Goal: Task Accomplishment & Management: Use online tool/utility

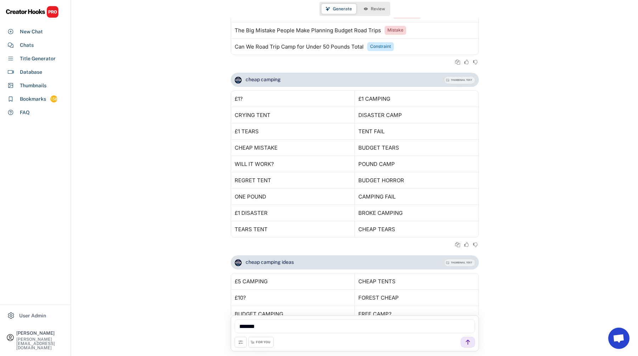
scroll to position [1463, 0]
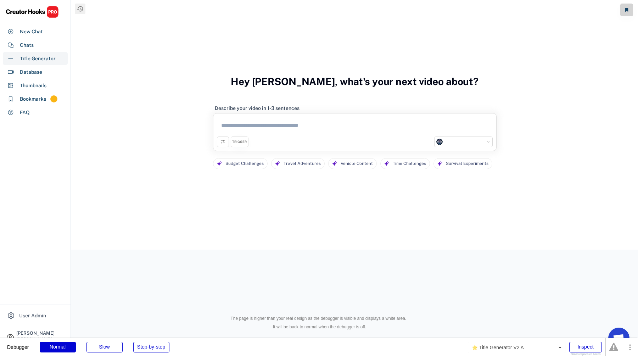
select select "**********"
click at [30, 46] on div "Chats" at bounding box center [27, 44] width 14 height 7
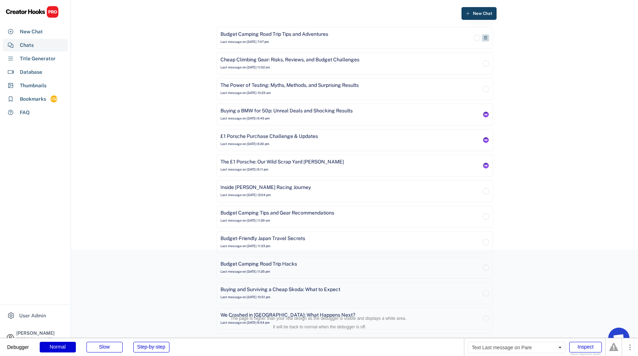
click at [258, 44] on div "Last message on Aug 14, 2025 at 7:47 pm" at bounding box center [244, 42] width 49 height 5
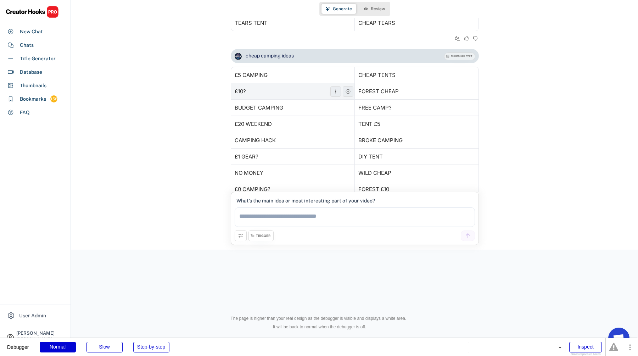
scroll to position [1634, 0]
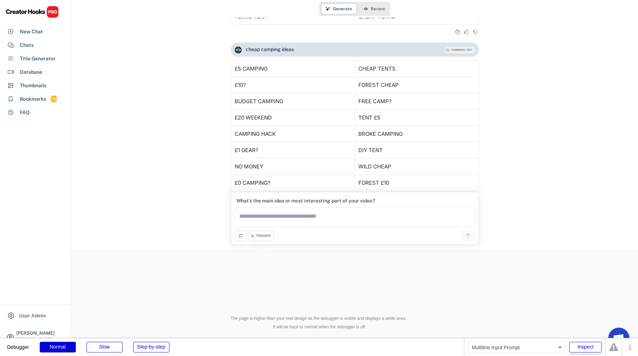
click at [297, 218] on textarea at bounding box center [355, 216] width 240 height 19
click at [276, 237] on div "**********" at bounding box center [374, 235] width 201 height 11
click at [269, 237] on div "TRIGGER" at bounding box center [263, 236] width 15 height 5
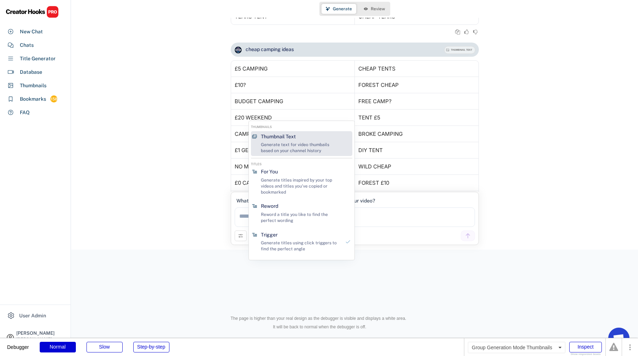
click at [298, 137] on div "Thumbnail Text Generate text for video thumbails based on your channel history" at bounding box center [300, 143] width 85 height 25
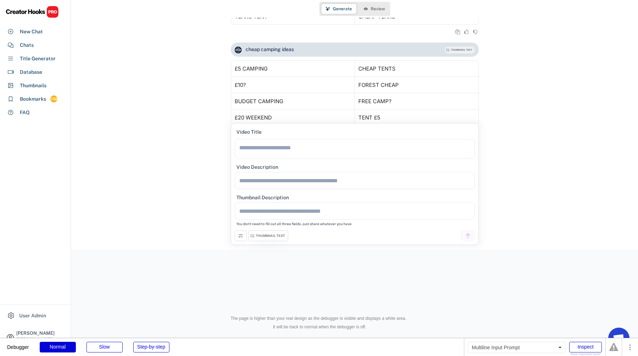
click at [284, 153] on textarea at bounding box center [355, 148] width 240 height 19
type textarea "**********"
type textarea "******"
click at [469, 233] on icon at bounding box center [468, 235] width 6 height 6
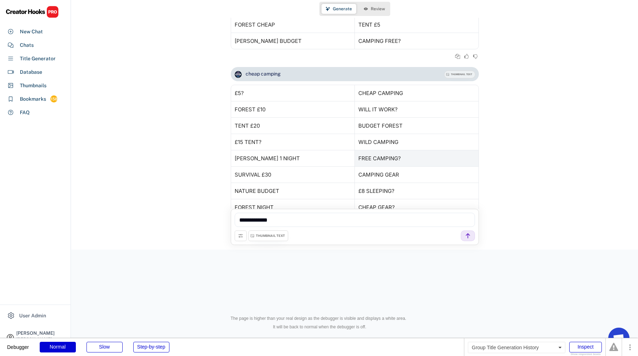
scroll to position [2015, 0]
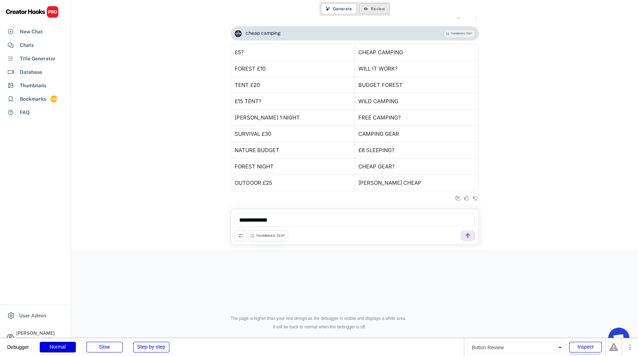
click at [365, 10] on icon at bounding box center [366, 9] width 4 height 4
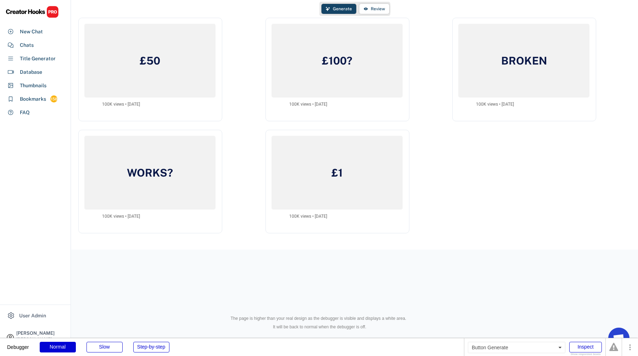
click at [337, 11] on span "Generate" at bounding box center [342, 9] width 19 height 4
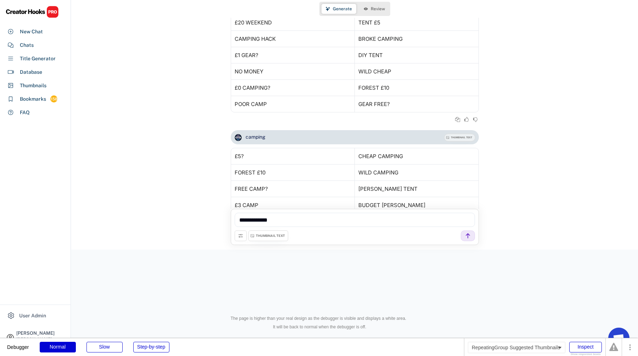
scroll to position [1692, 0]
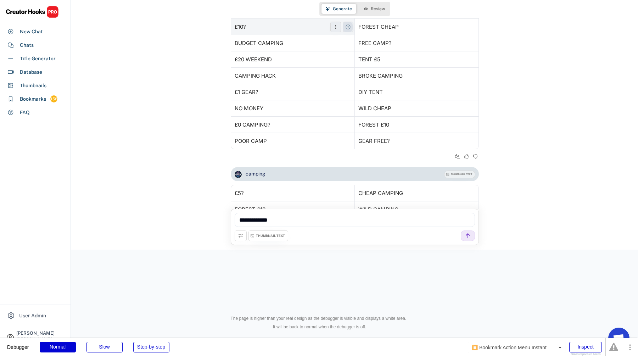
click at [348, 27] on icon at bounding box center [348, 27] width 6 height 6
click at [476, 64] on button at bounding box center [472, 59] width 11 height 11
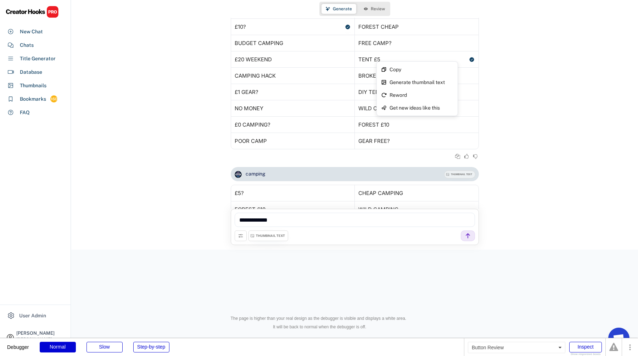
click at [372, 8] on span "Review" at bounding box center [378, 9] width 14 height 4
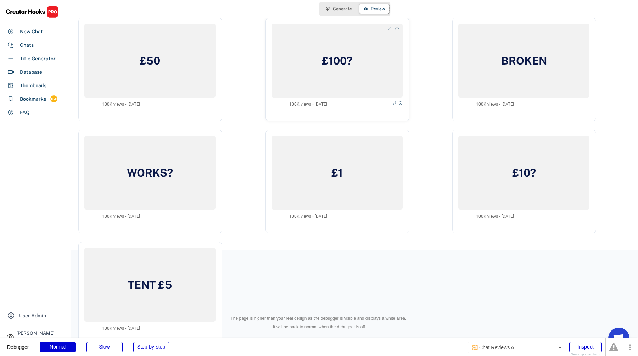
click at [339, 12] on button "Generate" at bounding box center [338, 9] width 35 height 10
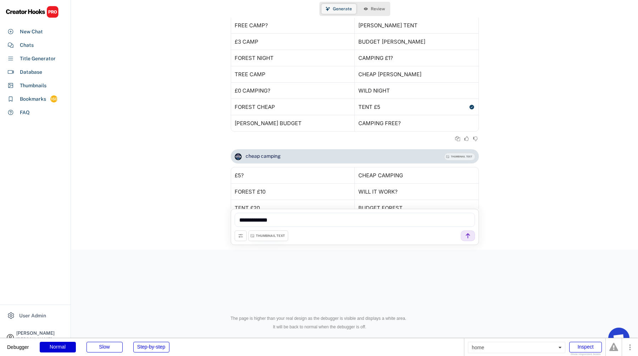
scroll to position [2015, 0]
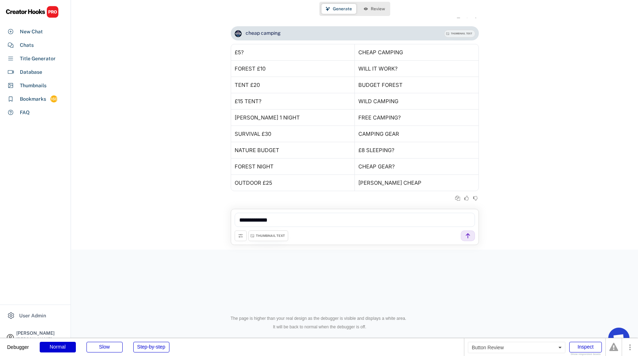
click at [365, 9] on icon at bounding box center [366, 9] width 4 height 4
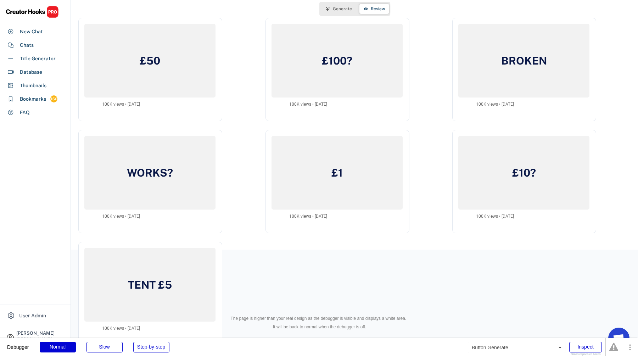
click at [342, 9] on span "Generate" at bounding box center [342, 9] width 19 height 4
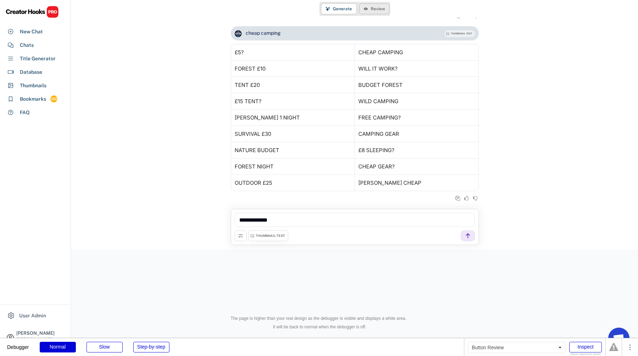
click at [375, 9] on span "Review" at bounding box center [378, 9] width 14 height 4
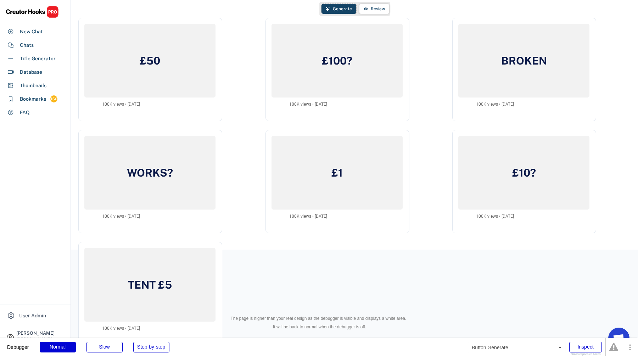
click at [342, 8] on span "Generate" at bounding box center [342, 9] width 19 height 4
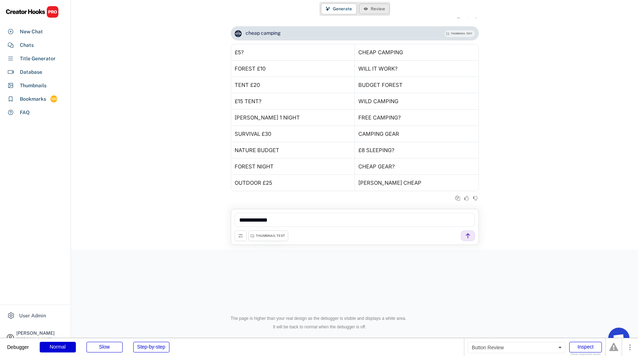
click at [371, 7] on span "Review" at bounding box center [378, 9] width 14 height 4
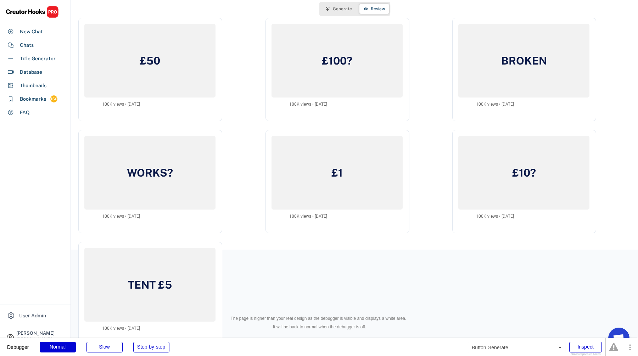
click at [338, 7] on span "Generate" at bounding box center [342, 9] width 19 height 4
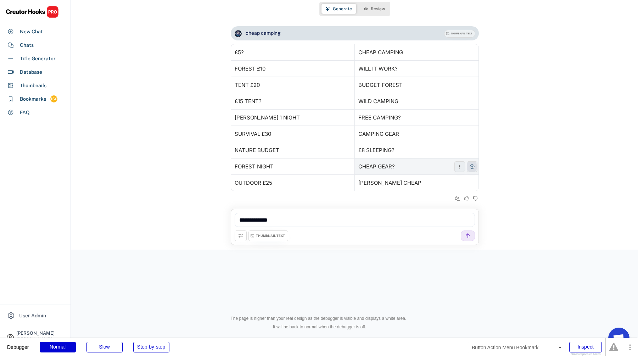
click at [474, 164] on icon at bounding box center [472, 167] width 6 height 6
click at [472, 98] on button at bounding box center [472, 101] width 11 height 11
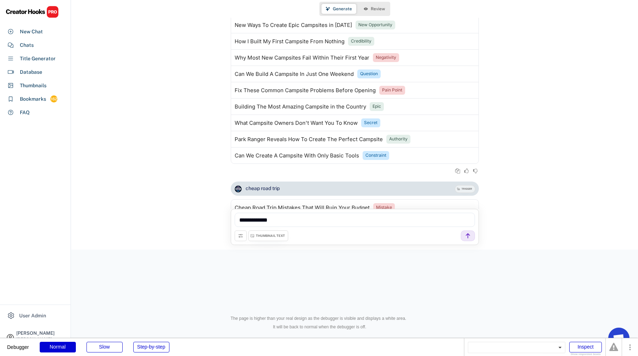
scroll to position [943, 0]
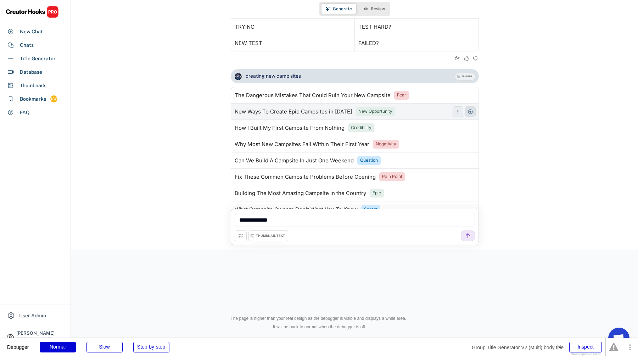
click at [471, 109] on icon at bounding box center [470, 112] width 6 height 6
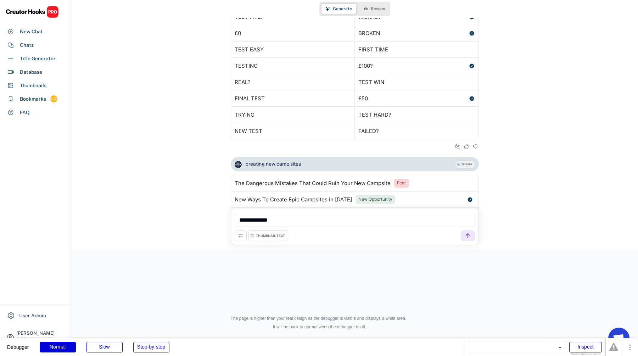
scroll to position [798, 0]
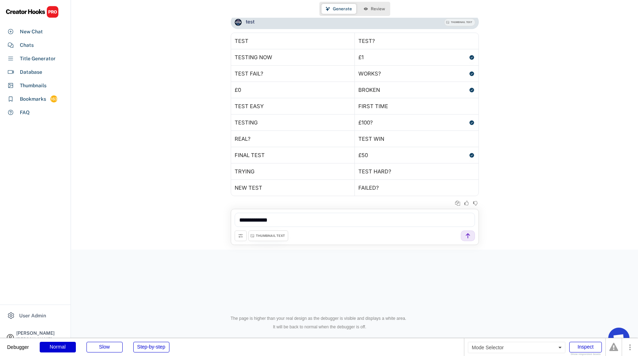
click at [376, 8] on span "Review" at bounding box center [378, 9] width 14 height 4
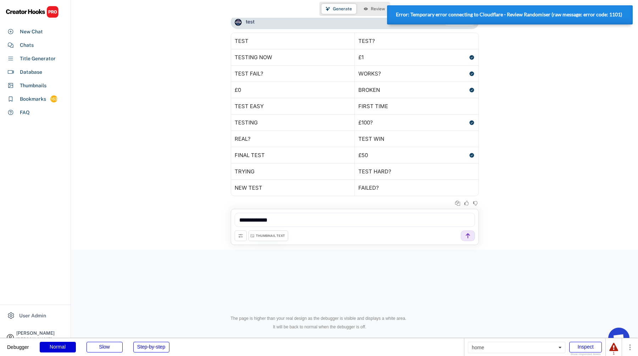
click at [376, 9] on span "Review" at bounding box center [378, 9] width 14 height 4
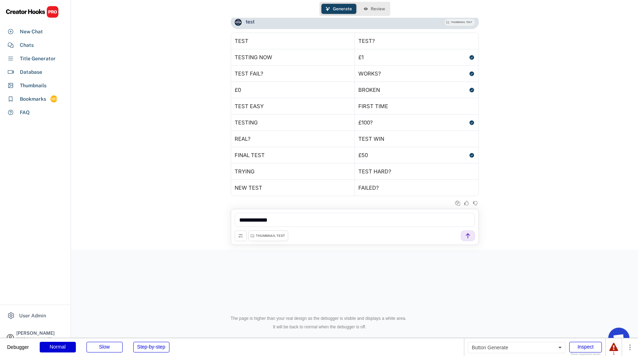
click at [337, 11] on span "Generate" at bounding box center [342, 9] width 19 height 4
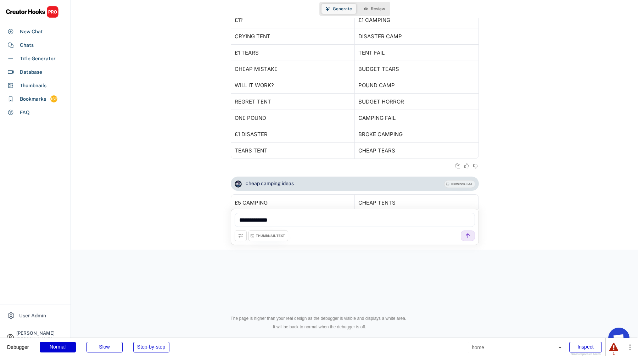
scroll to position [2129, 0]
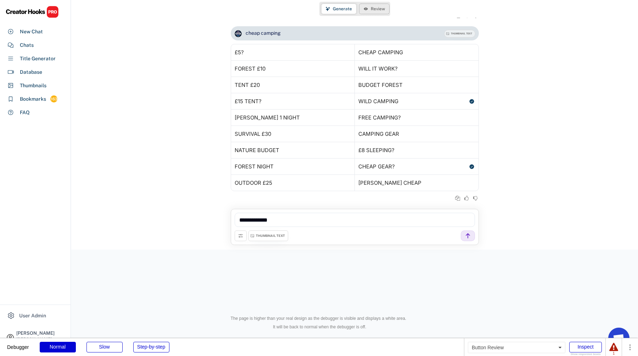
click at [371, 7] on span "Review" at bounding box center [378, 9] width 14 height 4
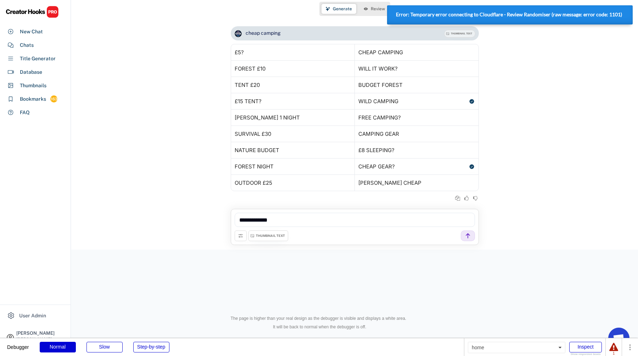
click at [371, 7] on span "Review" at bounding box center [378, 9] width 14 height 4
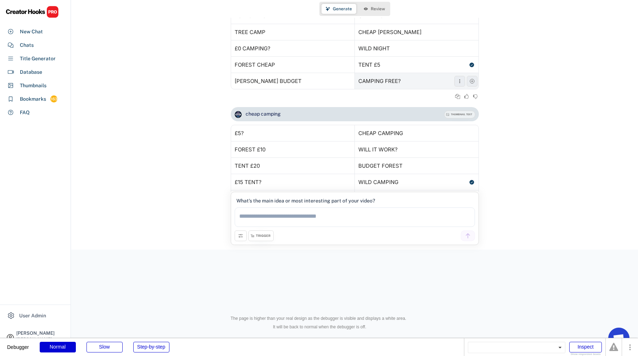
scroll to position [2146, 0]
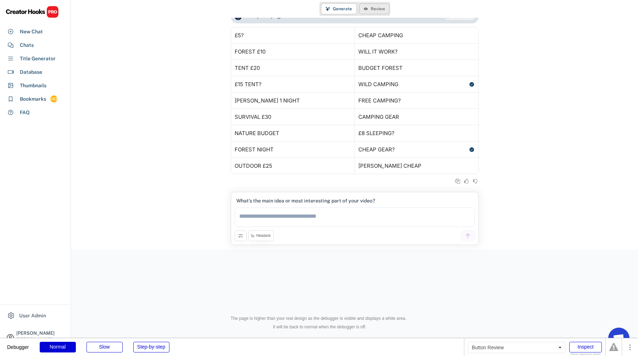
click at [375, 10] on span "Review" at bounding box center [378, 9] width 14 height 4
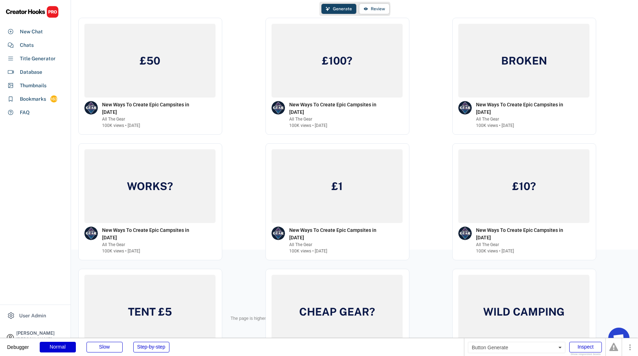
click at [352, 10] on button "Generate" at bounding box center [338, 9] width 35 height 10
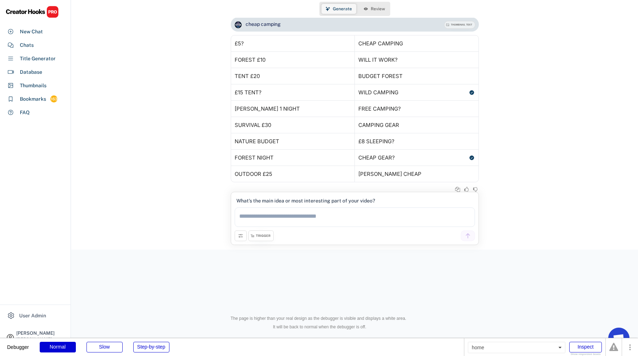
scroll to position [2138, 0]
click at [369, 9] on button "Review" at bounding box center [374, 9] width 30 height 10
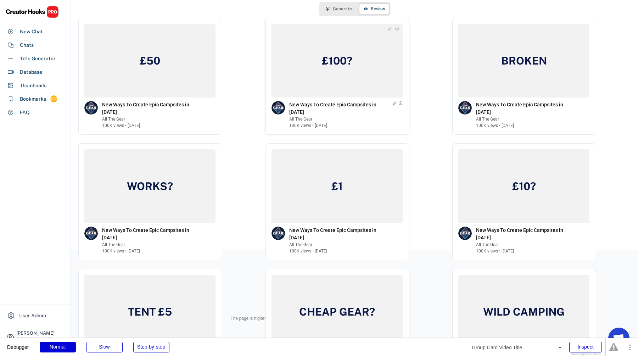
scroll to position [7, 0]
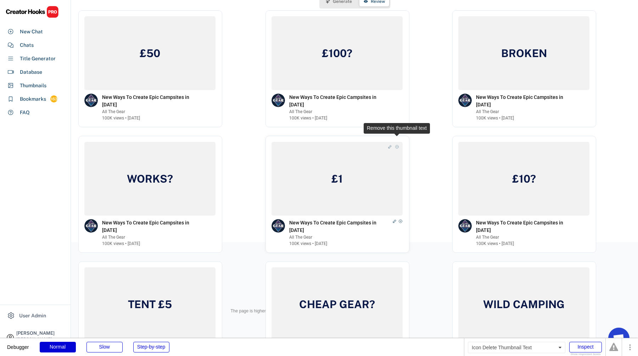
click at [398, 145] on use at bounding box center [397, 147] width 4 height 4
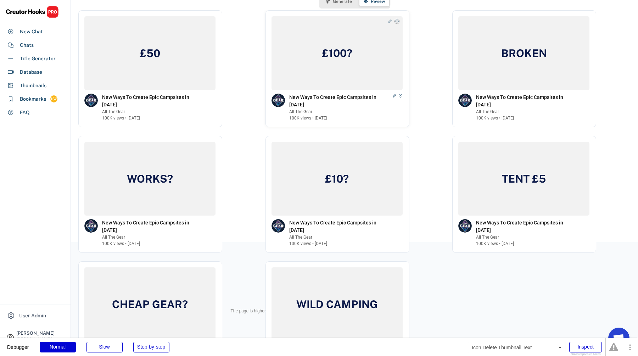
click at [396, 22] on icon at bounding box center [397, 21] width 4 height 4
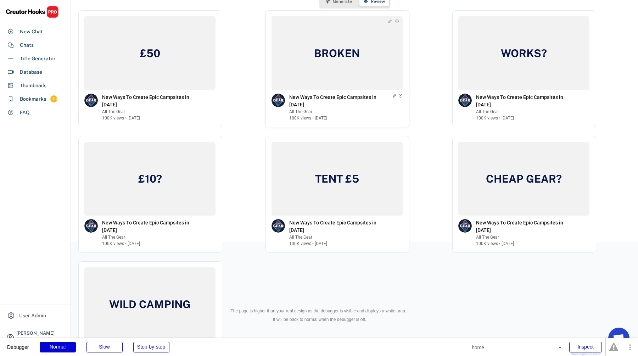
click at [395, 22] on icon at bounding box center [397, 21] width 4 height 4
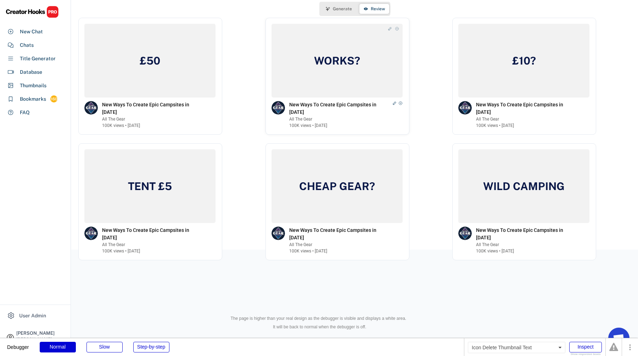
click at [396, 27] on icon at bounding box center [397, 29] width 4 height 4
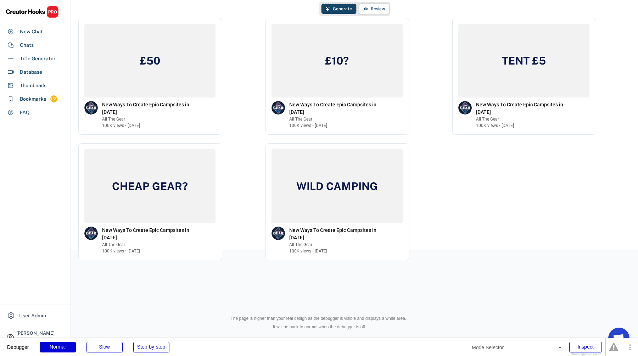
click at [346, 10] on span "Generate" at bounding box center [342, 9] width 19 height 4
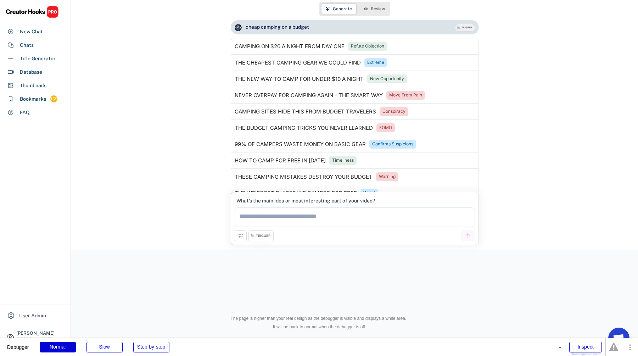
scroll to position [415, 0]
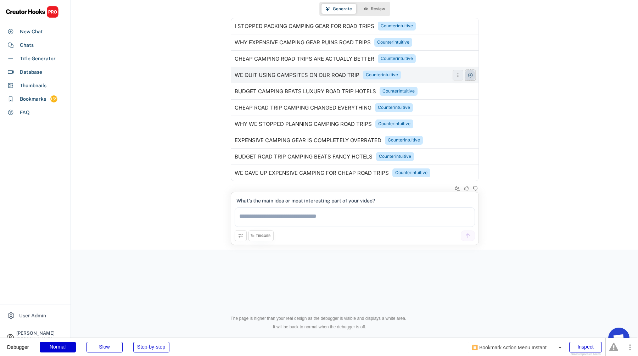
click at [468, 74] on use at bounding box center [470, 75] width 6 height 6
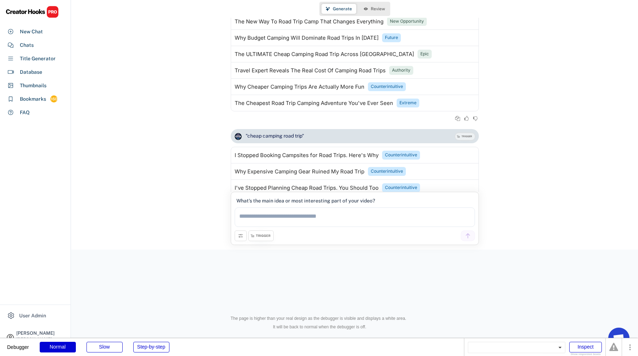
scroll to position [5, 0]
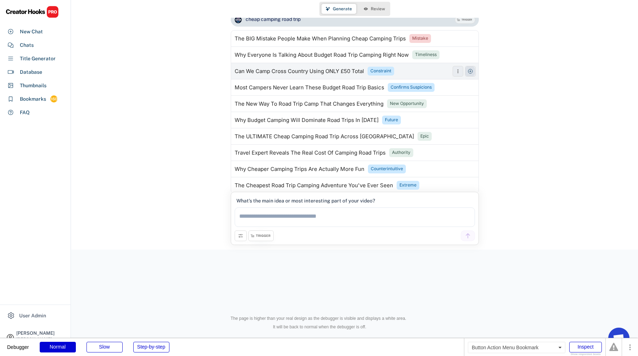
click at [468, 75] on button at bounding box center [470, 71] width 11 height 11
click at [380, 9] on span "Review" at bounding box center [378, 9] width 14 height 4
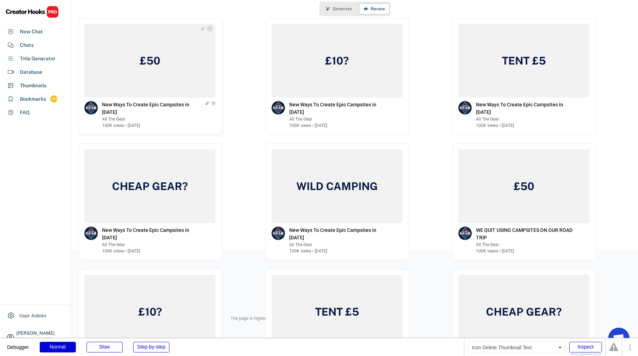
click at [209, 29] on icon at bounding box center [210, 29] width 4 height 4
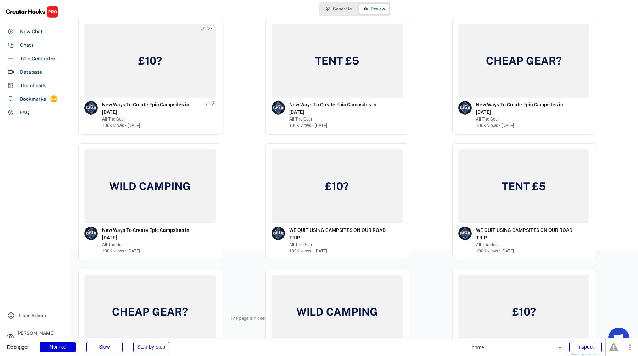
click at [209, 29] on icon at bounding box center [210, 29] width 4 height 4
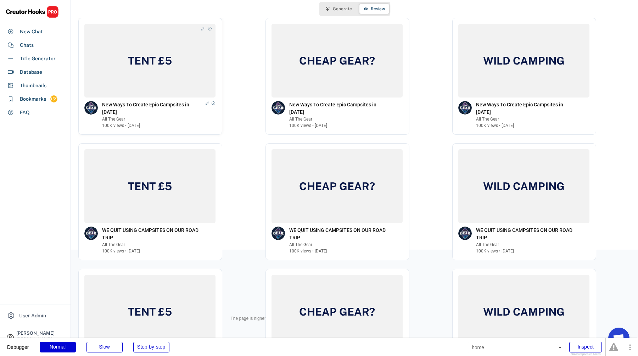
click at [209, 29] on icon at bounding box center [210, 29] width 4 height 4
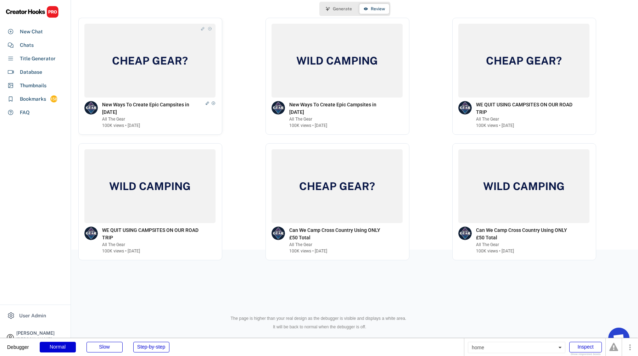
click at [209, 29] on icon at bounding box center [210, 29] width 4 height 4
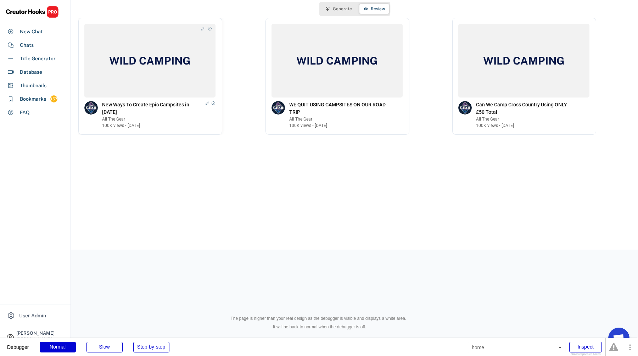
click at [209, 29] on icon at bounding box center [210, 29] width 4 height 4
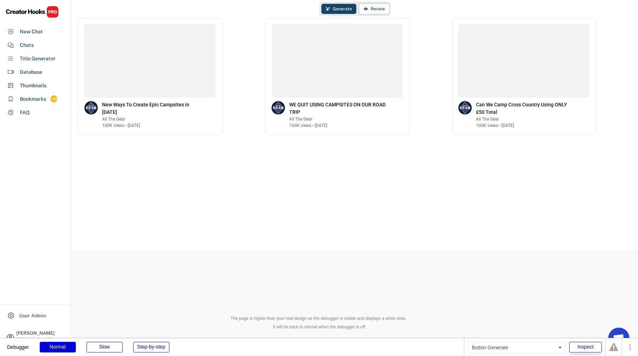
click at [347, 12] on button "Generate" at bounding box center [338, 9] width 35 height 10
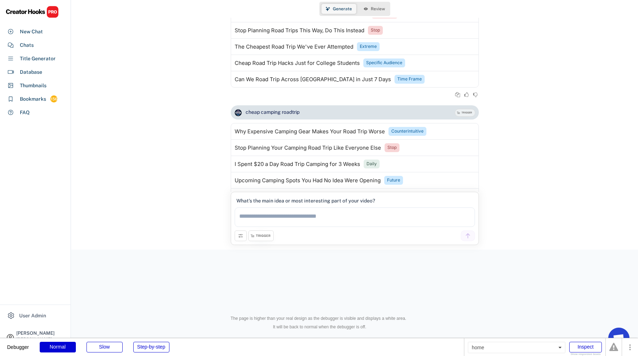
scroll to position [2138, 0]
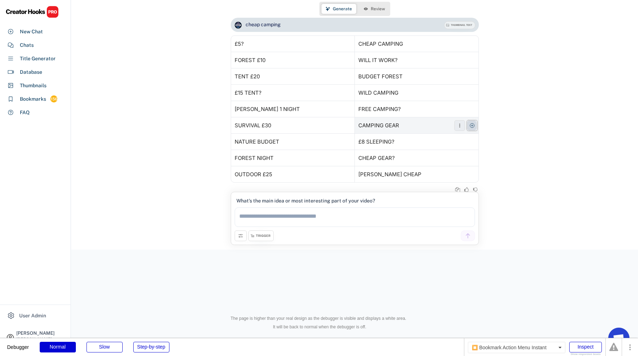
click at [470, 127] on use at bounding box center [472, 126] width 6 height 6
click at [376, 10] on span "Review" at bounding box center [378, 9] width 14 height 4
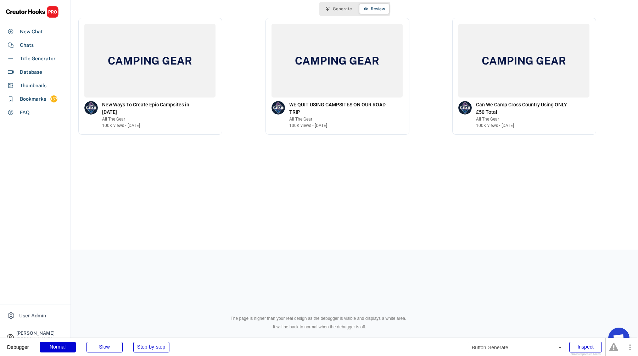
click at [336, 7] on span "Generate" at bounding box center [342, 9] width 19 height 4
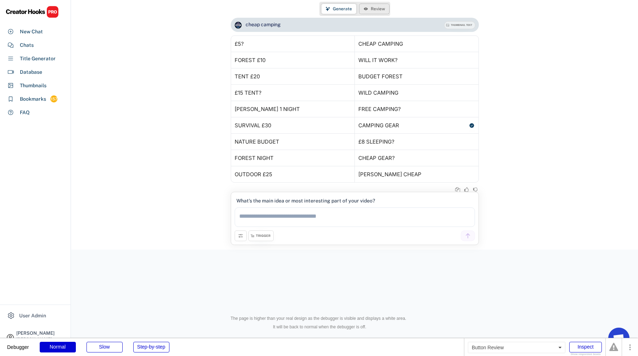
click at [382, 10] on span "Review" at bounding box center [378, 9] width 14 height 4
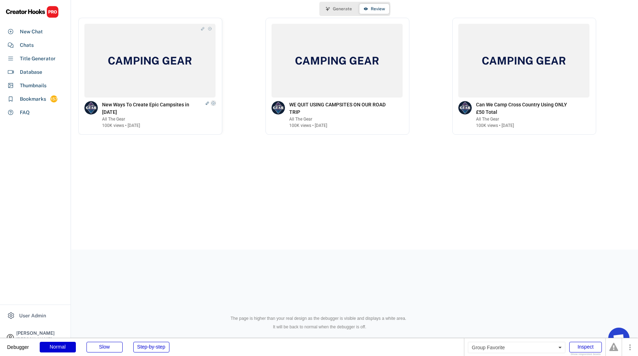
click at [214, 103] on icon at bounding box center [213, 103] width 4 height 4
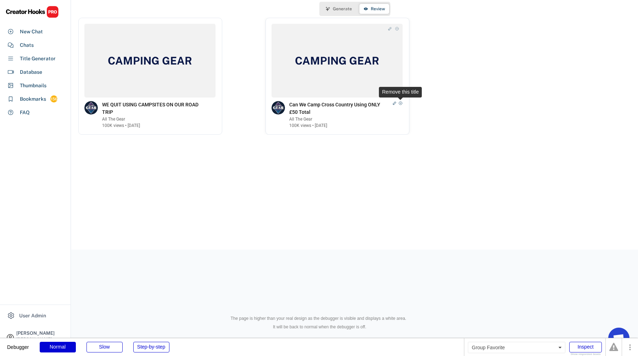
click at [400, 103] on use at bounding box center [400, 103] width 4 height 4
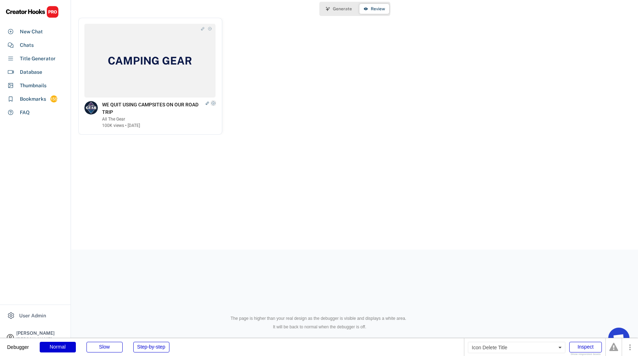
click at [214, 103] on use at bounding box center [213, 103] width 4 height 4
click at [345, 8] on span "Generate" at bounding box center [342, 9] width 19 height 4
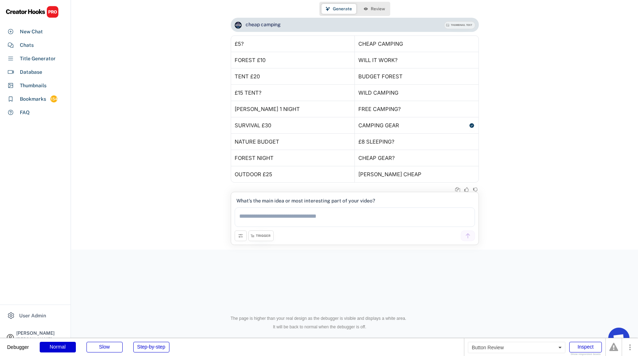
click at [367, 8] on icon at bounding box center [366, 9] width 4 height 4
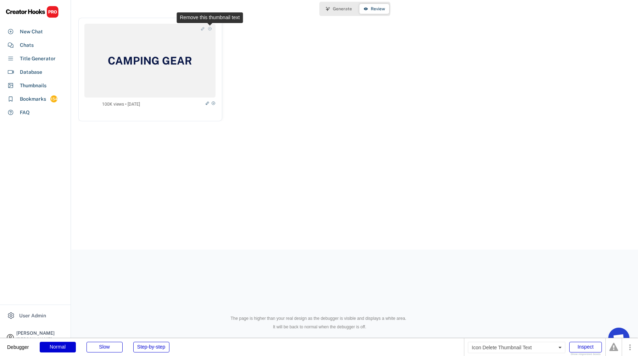
click at [209, 29] on use at bounding box center [210, 29] width 4 height 4
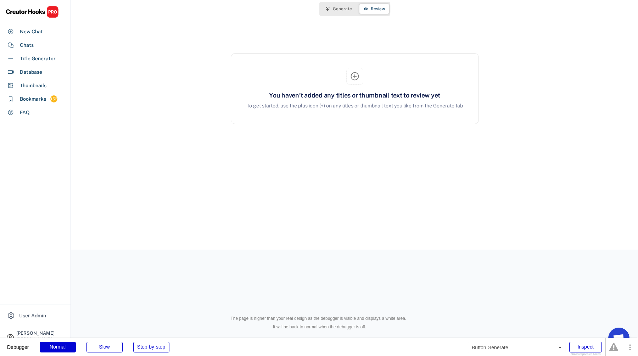
click at [347, 11] on span "Generate" at bounding box center [342, 9] width 19 height 4
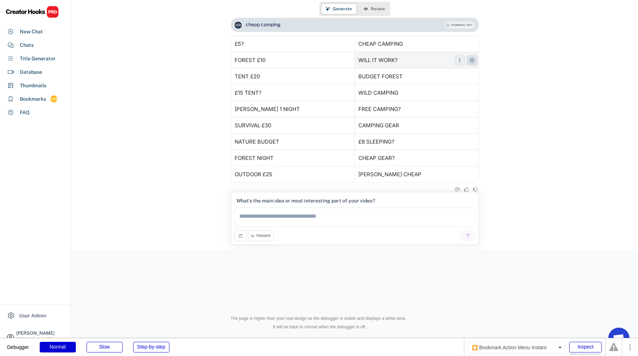
click at [473, 61] on use at bounding box center [472, 60] width 6 height 6
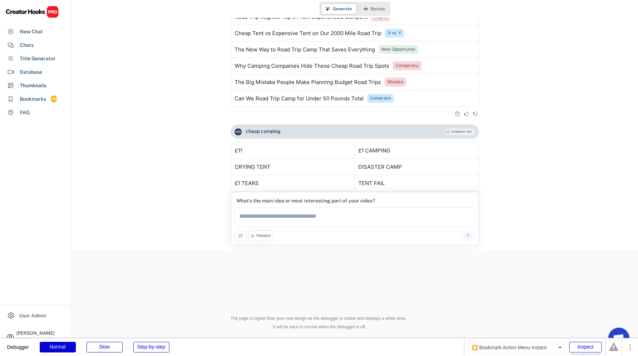
scroll to position [1433, 0]
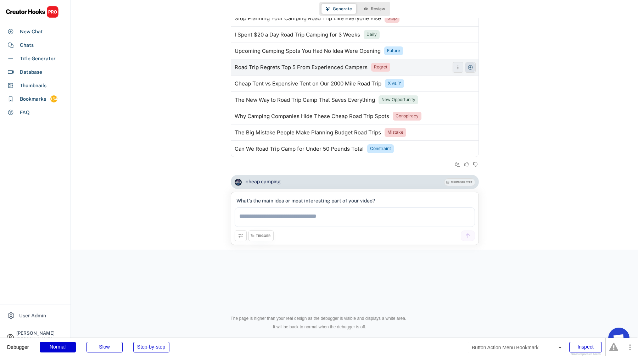
click at [471, 66] on icon at bounding box center [470, 67] width 6 height 6
click at [379, 8] on span "Review" at bounding box center [378, 9] width 14 height 4
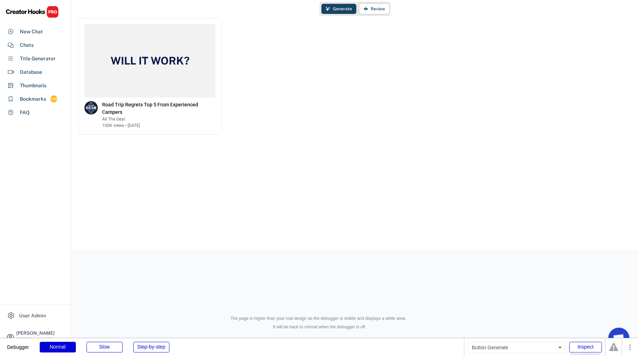
click at [345, 10] on span "Generate" at bounding box center [342, 9] width 19 height 4
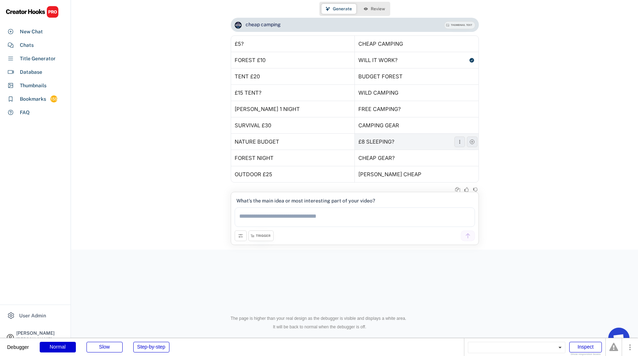
scroll to position [2138, 0]
click at [474, 140] on icon at bounding box center [472, 142] width 6 height 6
click at [381, 10] on span "Review" at bounding box center [378, 9] width 14 height 4
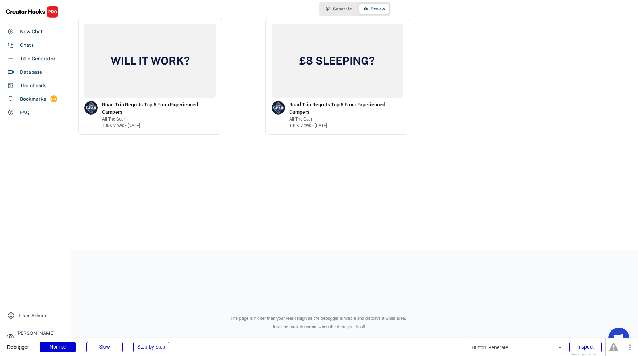
click at [342, 7] on span "Generate" at bounding box center [342, 9] width 19 height 4
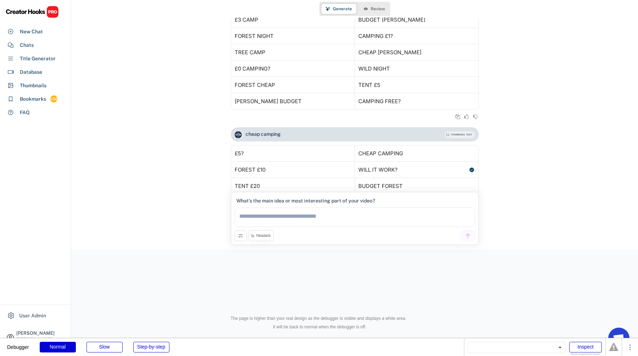
scroll to position [2146, 0]
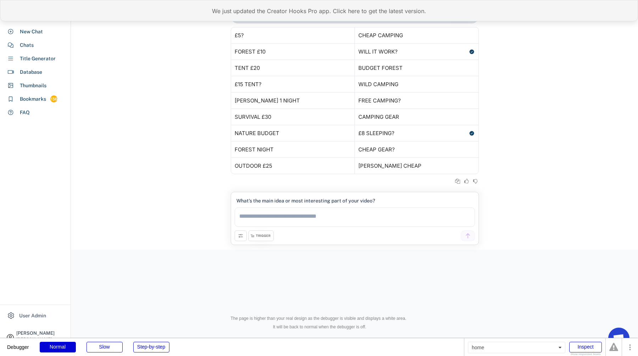
click at [365, 11] on div "We just updated the Creator Hooks Pro app. Click here to get the latest version." at bounding box center [319, 10] width 638 height 21
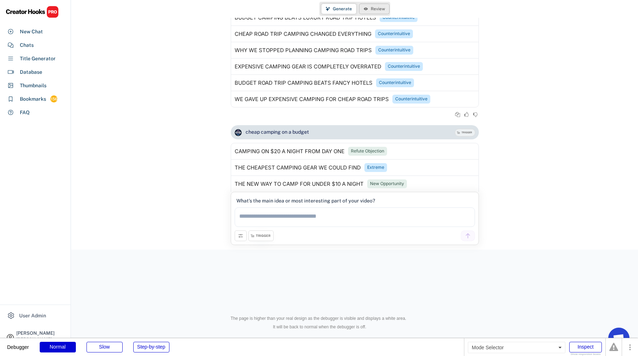
click at [369, 13] on button "Review" at bounding box center [374, 9] width 30 height 10
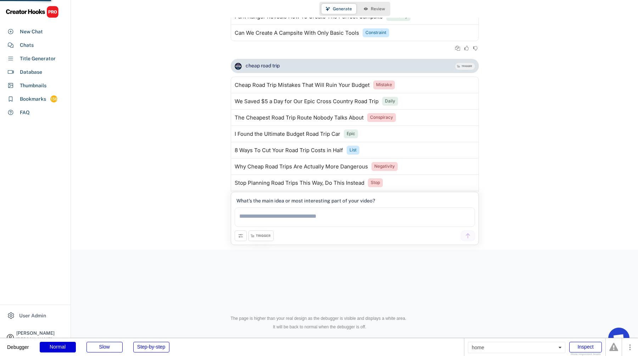
scroll to position [1649, 0]
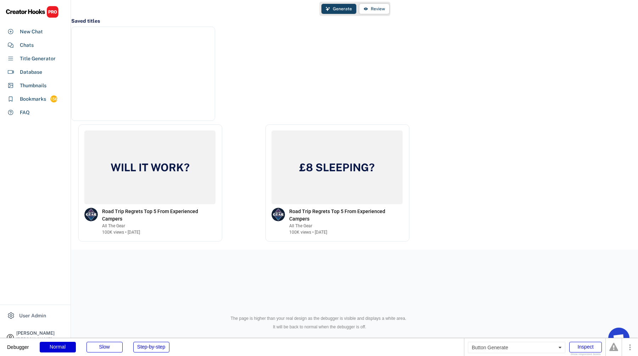
click at [346, 9] on span "Generate" at bounding box center [342, 9] width 19 height 4
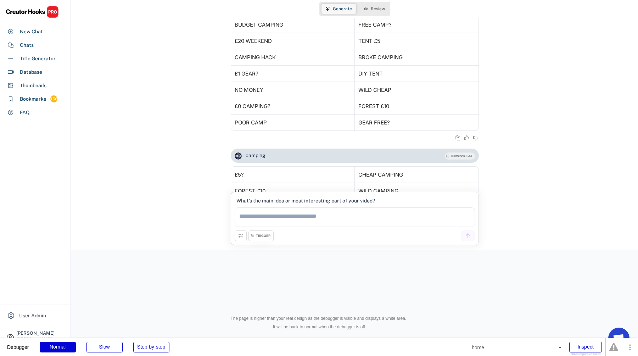
scroll to position [1926, 0]
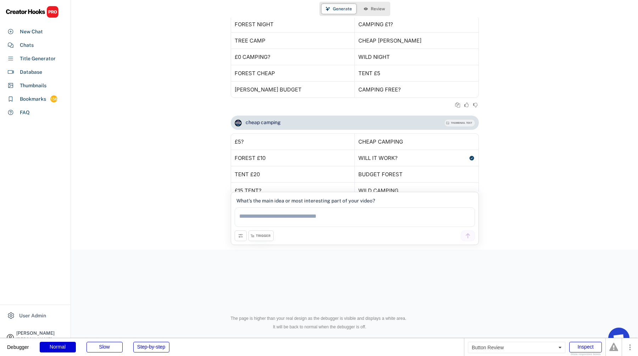
click at [377, 10] on span "Review" at bounding box center [378, 9] width 14 height 4
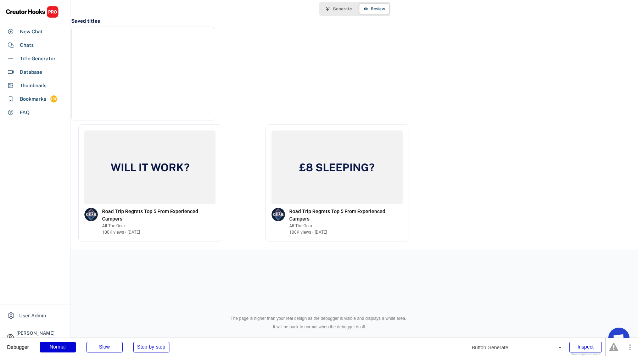
click at [343, 12] on button "Generate" at bounding box center [338, 9] width 35 height 10
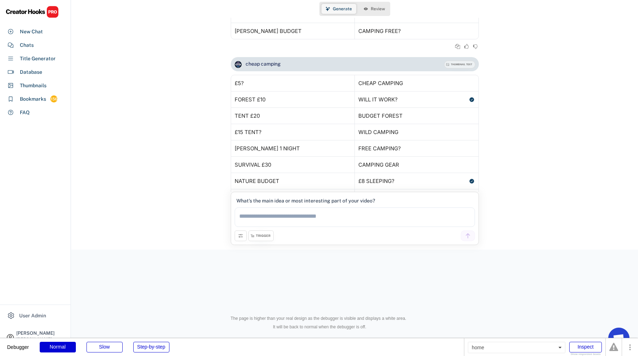
scroll to position [2024, 0]
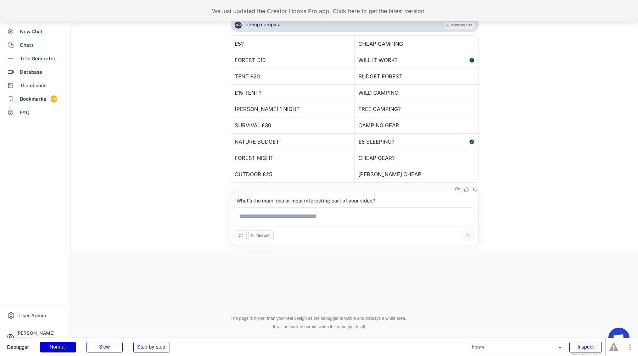
click at [417, 7] on div "We just updated the Creator Hooks Pro app. Click here to get the latest version." at bounding box center [319, 10] width 638 height 21
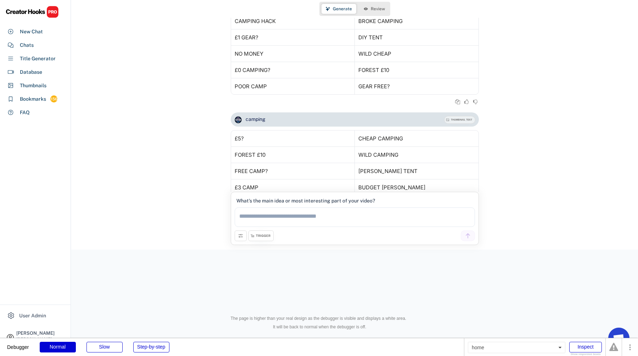
scroll to position [1649, 0]
click at [379, 13] on button "Review" at bounding box center [374, 9] width 30 height 10
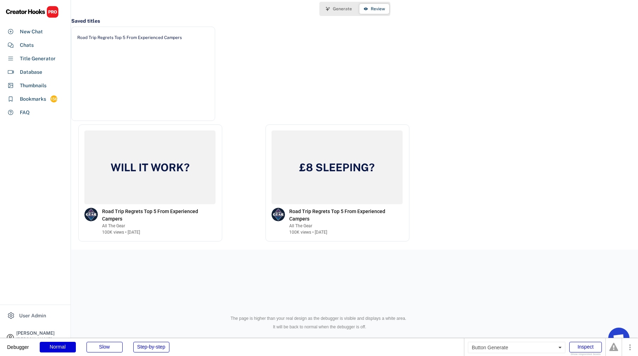
click at [350, 7] on span "Generate" at bounding box center [342, 9] width 19 height 4
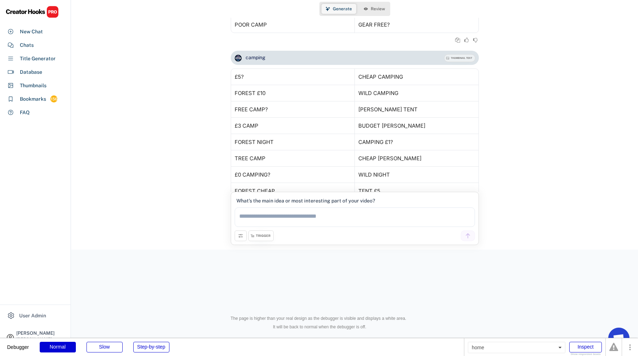
scroll to position [1926, 0]
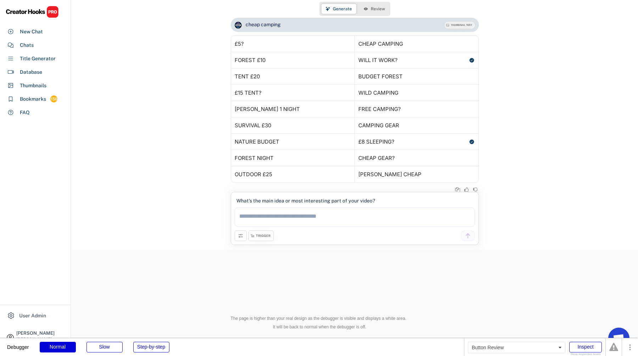
click at [382, 8] on span "Review" at bounding box center [378, 9] width 14 height 4
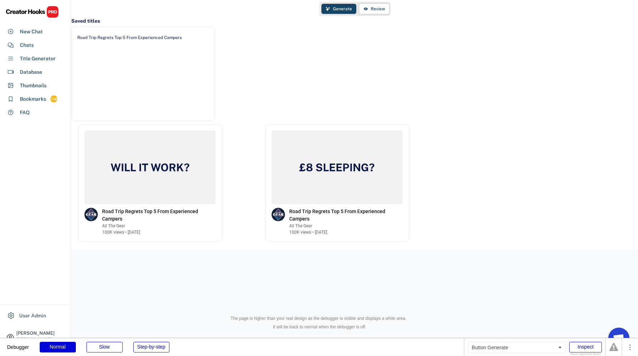
click at [352, 13] on button "Generate" at bounding box center [338, 9] width 35 height 10
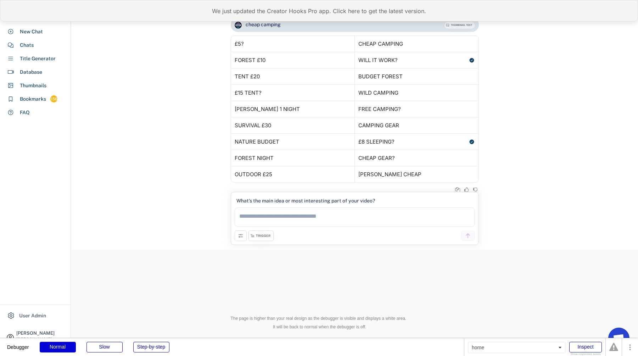
click at [406, 15] on div "We just updated the Creator Hooks Pro app. Click here to get the latest version." at bounding box center [319, 10] width 638 height 21
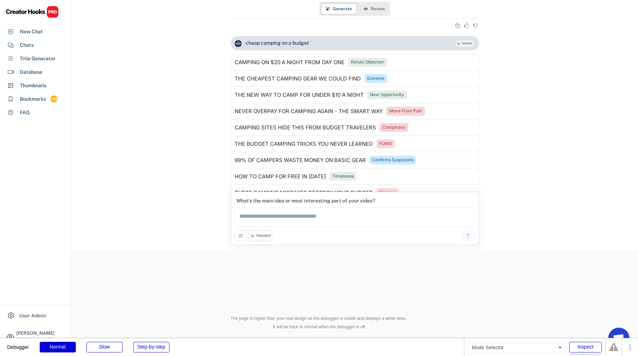
scroll to position [1649, 0]
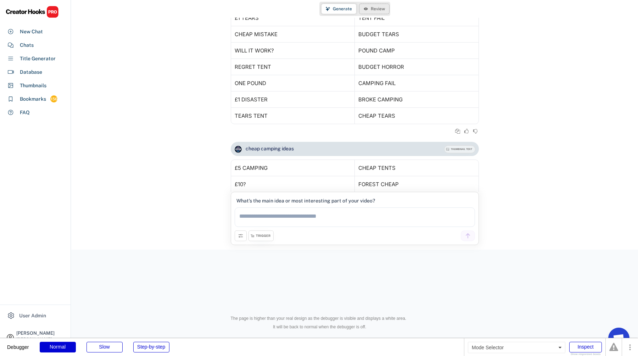
click at [381, 8] on span "Review" at bounding box center [378, 9] width 14 height 4
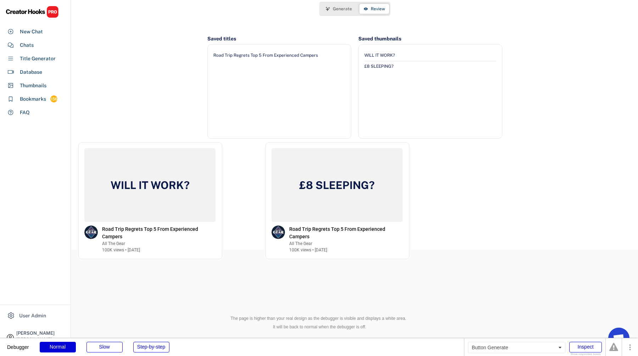
click at [339, 7] on span "Generate" at bounding box center [342, 9] width 19 height 4
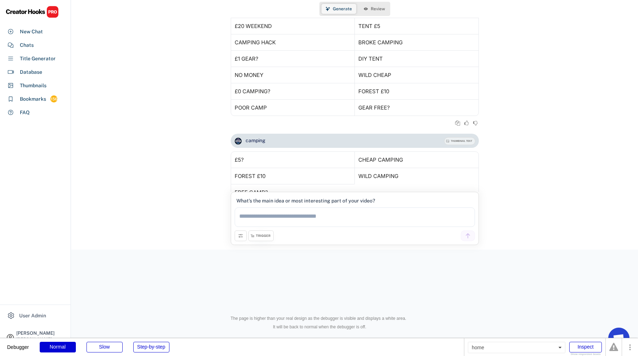
scroll to position [1942, 0]
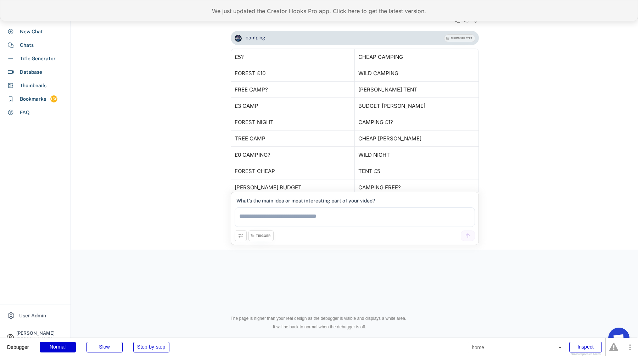
click at [416, 10] on div "We just updated the Creator Hooks Pro app. Click here to get the latest version." at bounding box center [319, 10] width 638 height 21
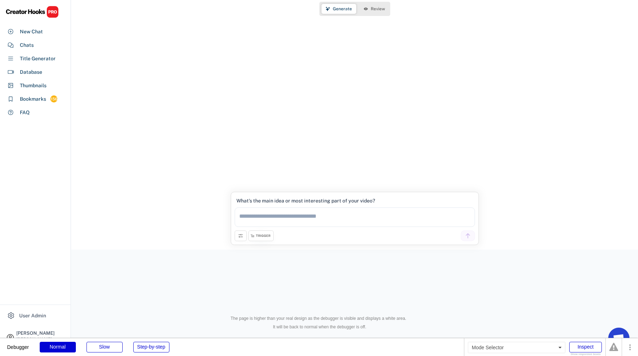
click at [364, 9] on use at bounding box center [366, 8] width 4 height 3
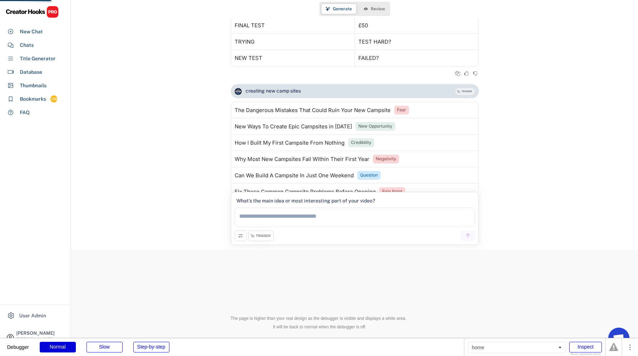
scroll to position [1649, 0]
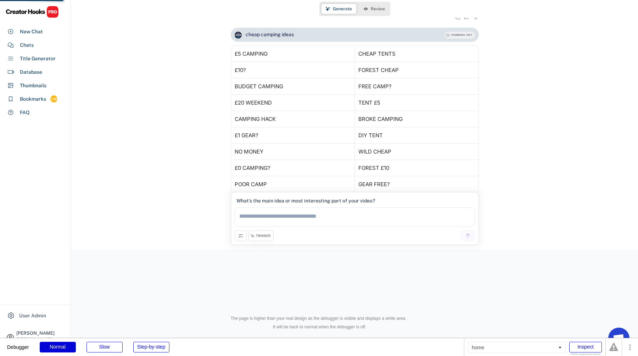
click at [365, 9] on use at bounding box center [366, 8] width 4 height 3
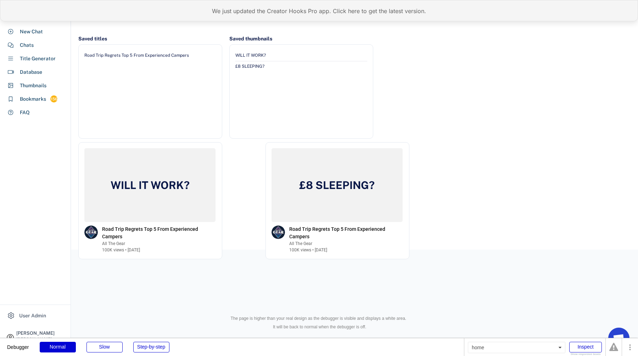
click at [405, 7] on div "We just updated the Creator Hooks Pro app. Click here to get the latest version." at bounding box center [319, 10] width 638 height 21
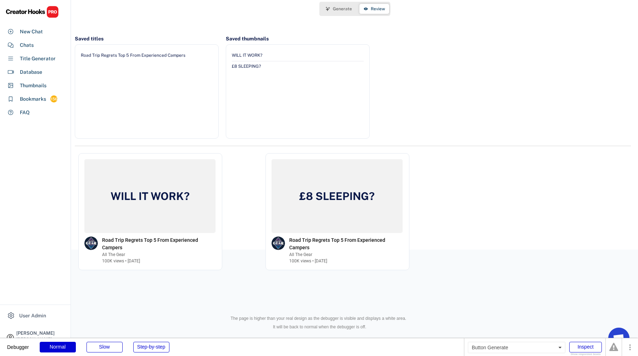
click at [347, 8] on span "Generate" at bounding box center [342, 9] width 19 height 4
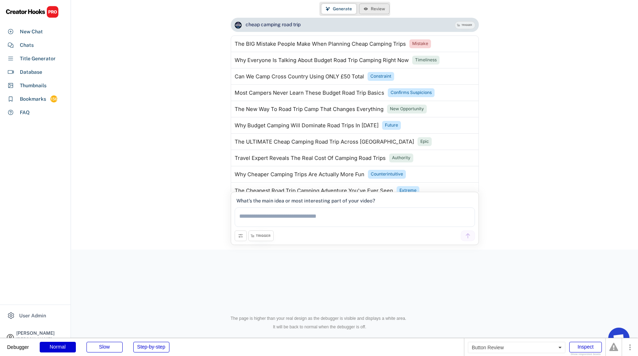
click at [370, 5] on button "Review" at bounding box center [374, 9] width 30 height 10
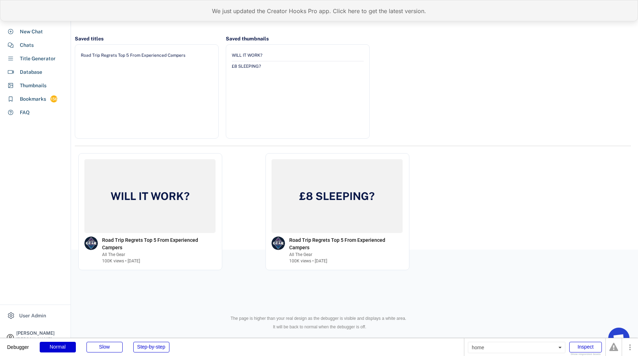
click at [349, 12] on div "We just updated the Creator Hooks Pro app. Click here to get the latest version." at bounding box center [319, 10] width 638 height 21
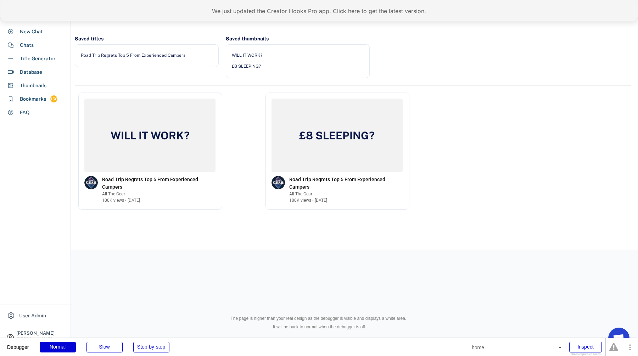
click at [404, 6] on div "We just updated the Creator Hooks Pro app. Click here to get the latest version." at bounding box center [319, 10] width 638 height 21
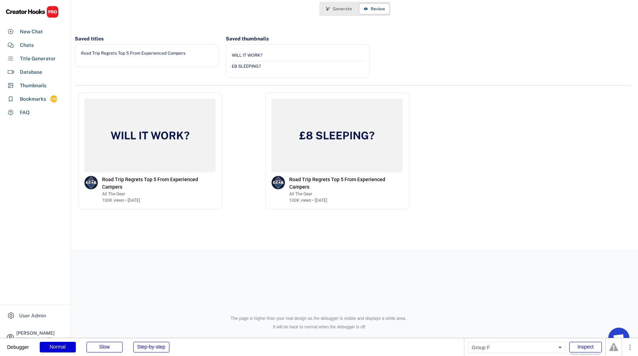
click at [190, 33] on div "You haven’t added any titles or thumbnail text to review yet To get started, us…" at bounding box center [354, 116] width 567 height 197
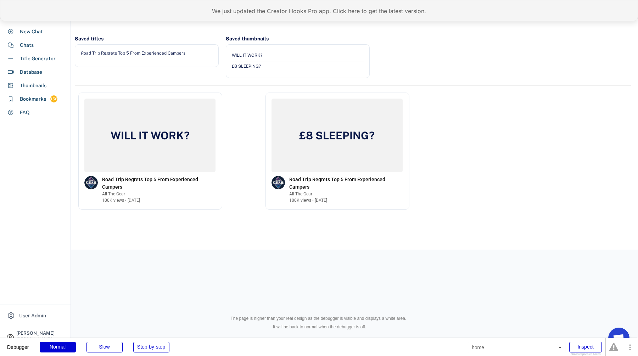
click at [322, 2] on div "We just updated the Creator Hooks Pro app. Click here to get the latest version." at bounding box center [319, 10] width 638 height 21
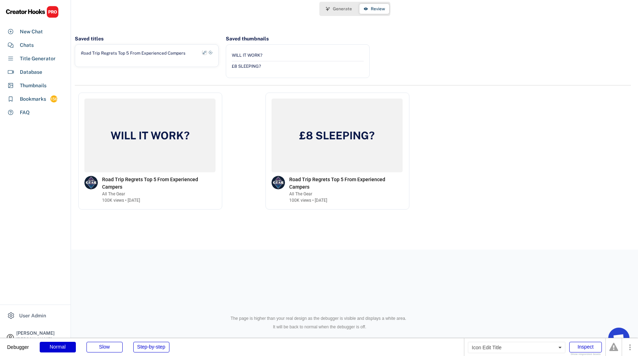
click at [204, 52] on icon at bounding box center [204, 52] width 4 height 4
click at [210, 52] on use at bounding box center [210, 52] width 4 height 4
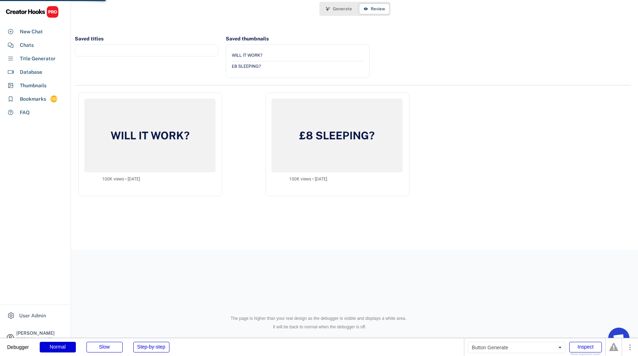
click at [340, 12] on button "Generate" at bounding box center [338, 9] width 35 height 10
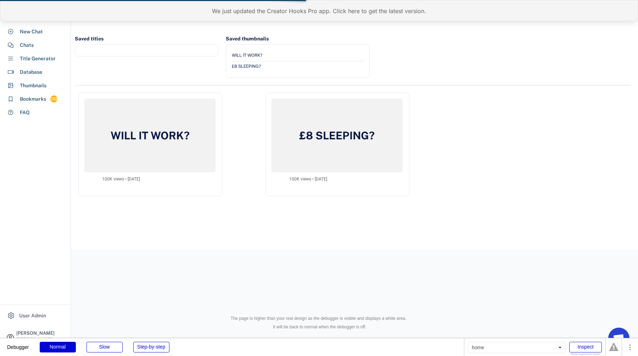
click at [406, 16] on div "We just updated the Creator Hooks Pro app. Click here to get the latest version." at bounding box center [319, 10] width 638 height 21
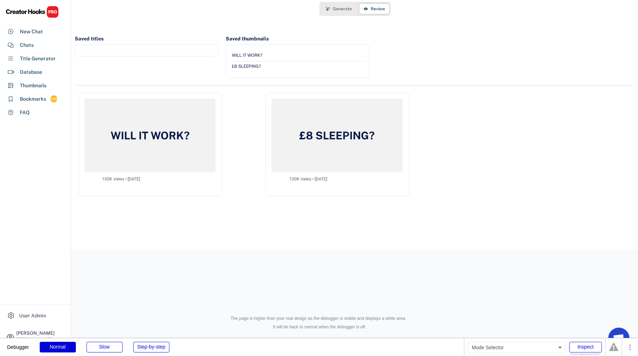
click at [336, 14] on div "Generate Review" at bounding box center [354, 9] width 71 height 14
click at [336, 10] on span "Generate" at bounding box center [342, 9] width 19 height 4
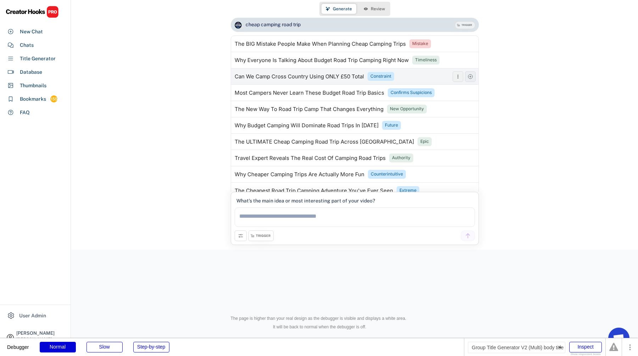
click at [470, 77] on icon at bounding box center [470, 77] width 6 height 6
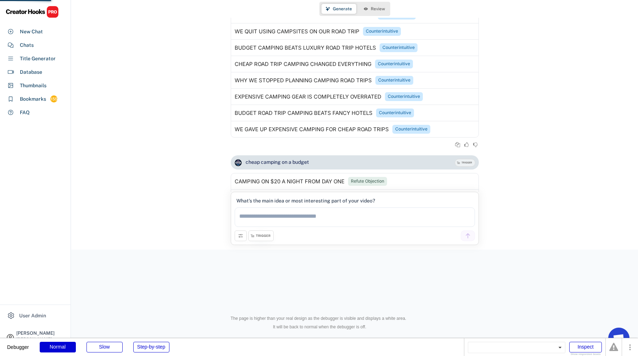
scroll to position [2138, 0]
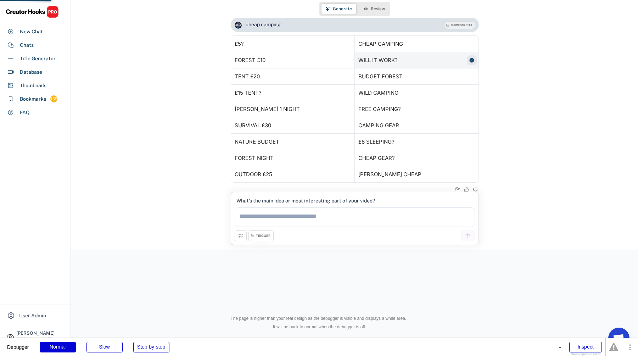
click at [470, 64] on div "cheap camping road trip TRIGGER The BIG Mistake People Make When Planning Cheap…" at bounding box center [354, 105] width 567 height 174
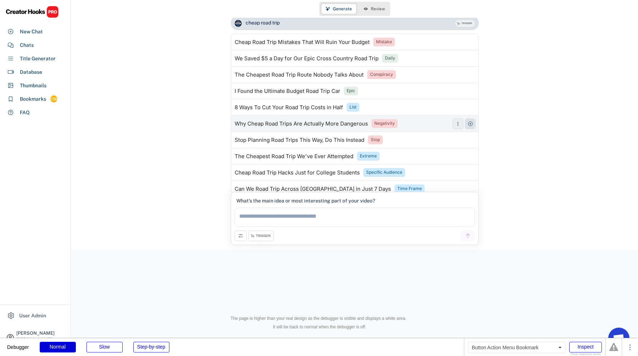
scroll to position [1222, 0]
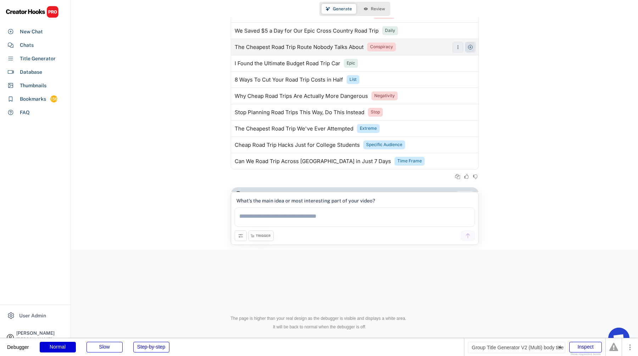
click at [473, 46] on button at bounding box center [470, 47] width 11 height 11
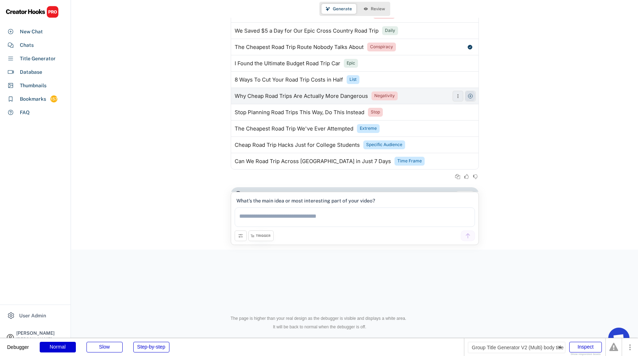
click at [472, 96] on icon at bounding box center [470, 96] width 6 height 6
click at [386, 11] on button "Review" at bounding box center [374, 9] width 30 height 10
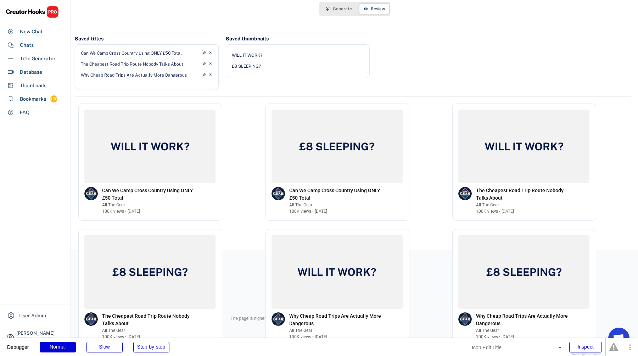
click at [204, 52] on use at bounding box center [204, 52] width 4 height 4
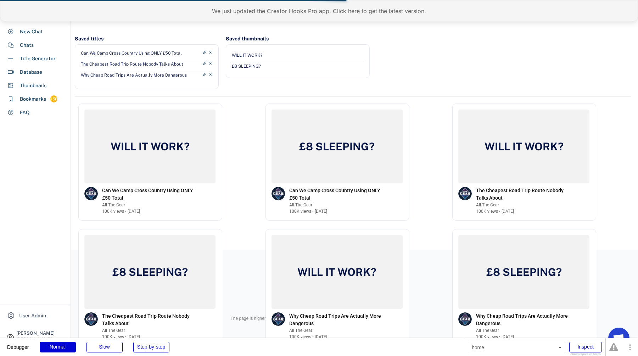
click at [390, 18] on div "We just updated the Creator Hooks Pro app. Click here to get the latest version." at bounding box center [319, 10] width 638 height 21
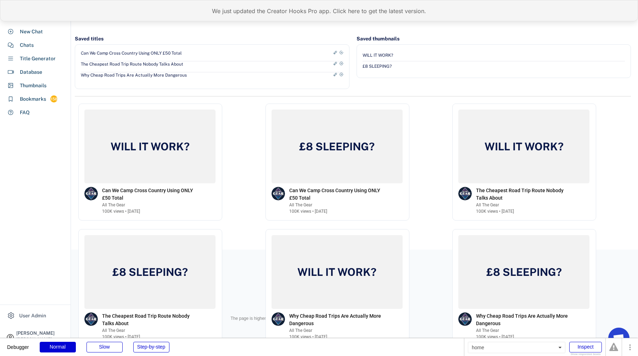
click at [422, 7] on div "We just updated the Creator Hooks Pro app. Click here to get the latest version." at bounding box center [319, 10] width 638 height 21
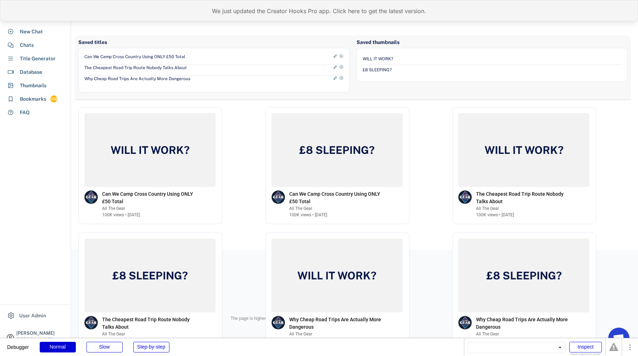
click at [480, 7] on div "We just updated the Creator Hooks Pro app. Click here to get the latest version." at bounding box center [319, 10] width 638 height 21
click at [450, 10] on div "We just updated the Creator Hooks Pro app. Click here to get the latest version." at bounding box center [319, 10] width 638 height 21
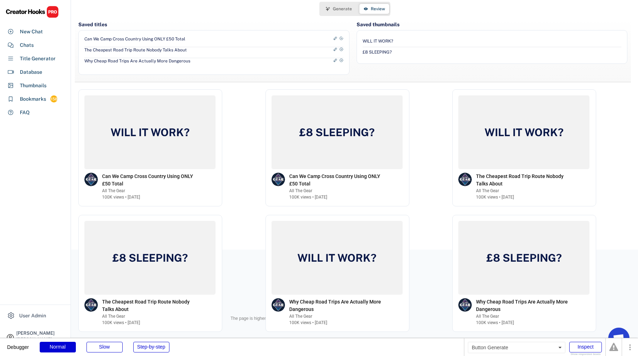
click at [341, 5] on button "Generate" at bounding box center [338, 9] width 35 height 10
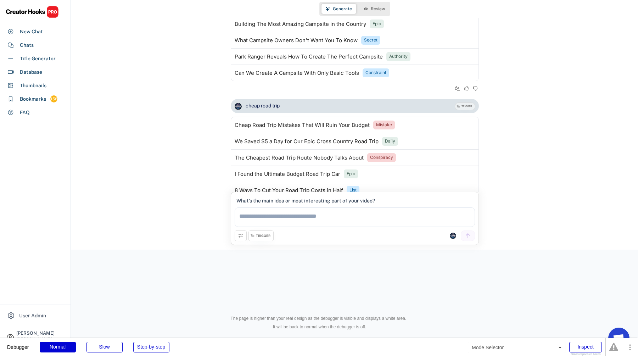
scroll to position [1649, 0]
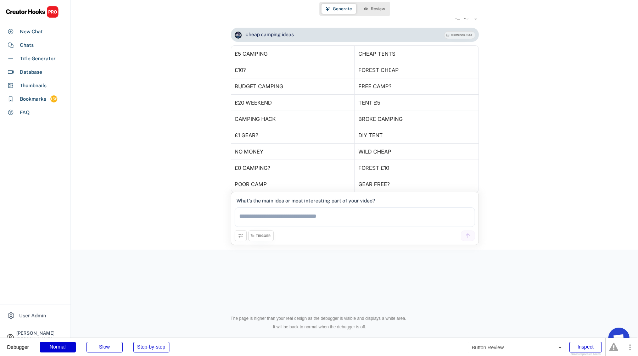
click at [362, 9] on button "Review" at bounding box center [374, 9] width 30 height 10
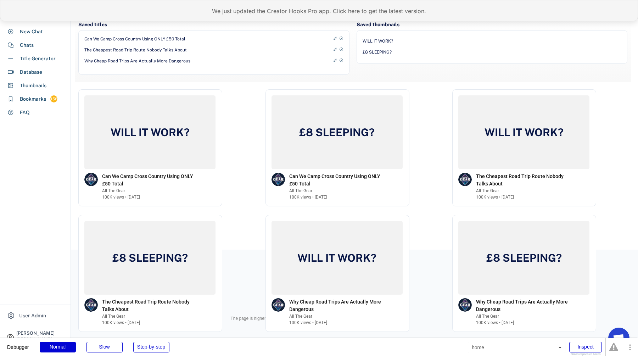
click at [412, 15] on div "We just updated the Creator Hooks Pro app. Click here to get the latest version." at bounding box center [319, 10] width 638 height 21
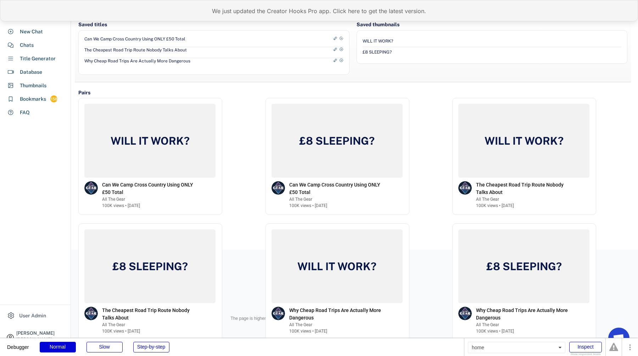
click at [448, 11] on div "We just updated the Creator Hooks Pro app. Click here to get the latest version." at bounding box center [319, 10] width 638 height 21
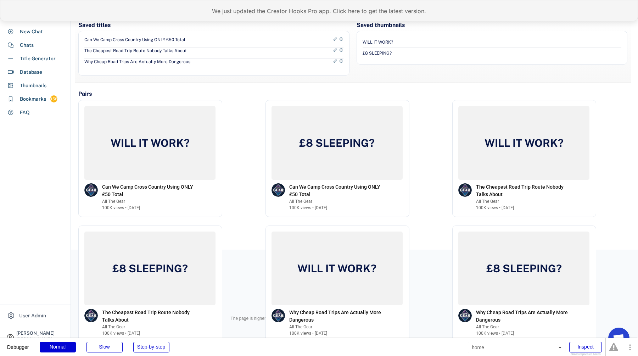
click at [350, 12] on div "We just updated the Creator Hooks Pro app. Click here to get the latest version." at bounding box center [319, 10] width 638 height 21
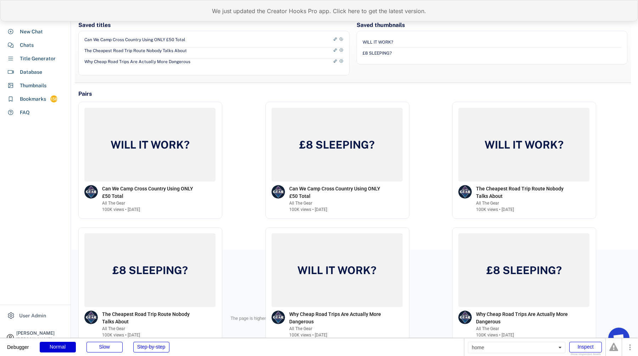
click at [393, 16] on div "We just updated the Creator Hooks Pro app. Click here to get the latest version." at bounding box center [319, 10] width 638 height 21
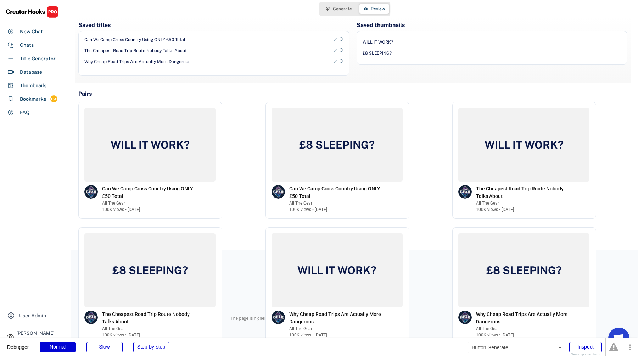
click at [352, 9] on button "Generate" at bounding box center [338, 9] width 35 height 10
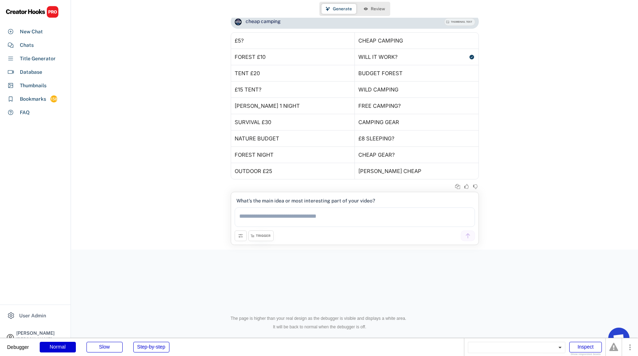
scroll to position [2146, 0]
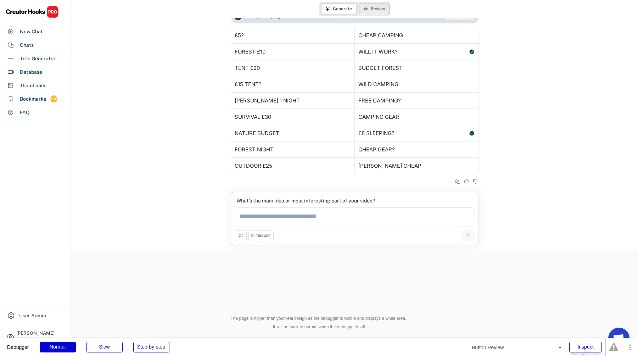
click at [376, 10] on span "Review" at bounding box center [378, 9] width 14 height 4
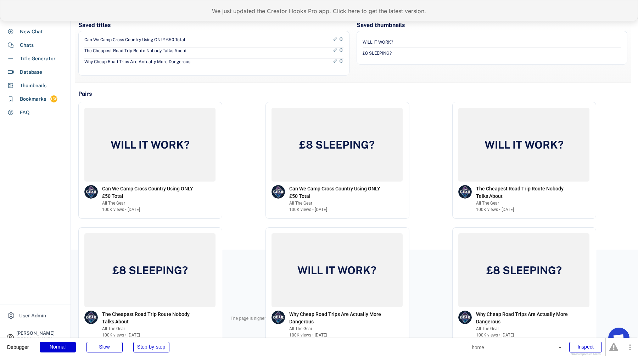
click at [372, 11] on div "We just updated the Creator Hooks Pro app. Click here to get the latest version." at bounding box center [319, 10] width 638 height 21
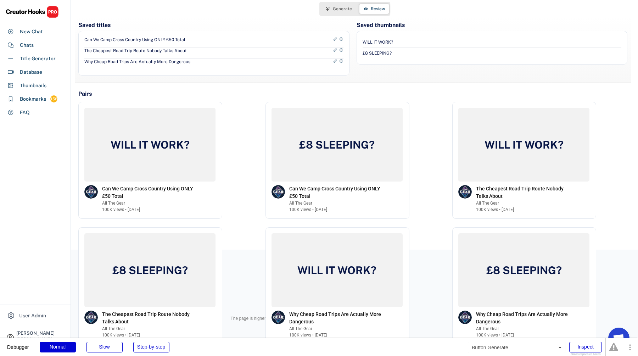
click at [345, 10] on span "Generate" at bounding box center [342, 9] width 19 height 4
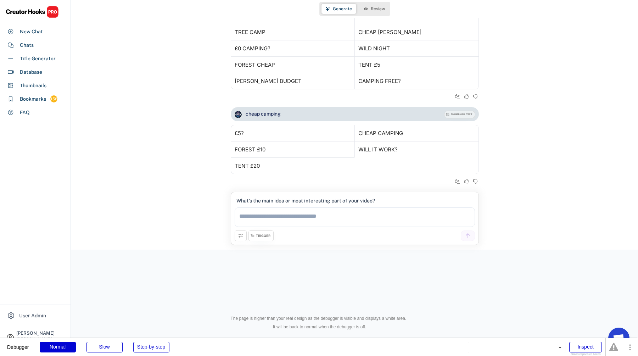
scroll to position [2032, 0]
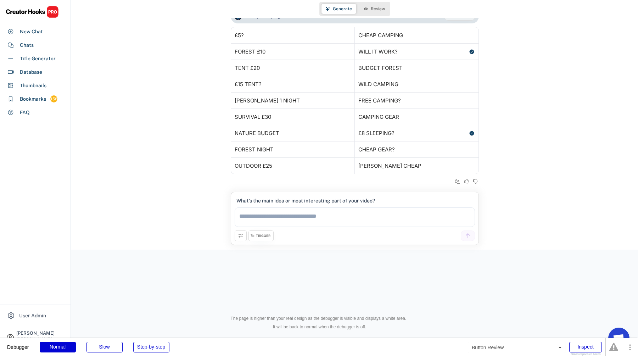
click at [375, 10] on span "Review" at bounding box center [378, 9] width 14 height 4
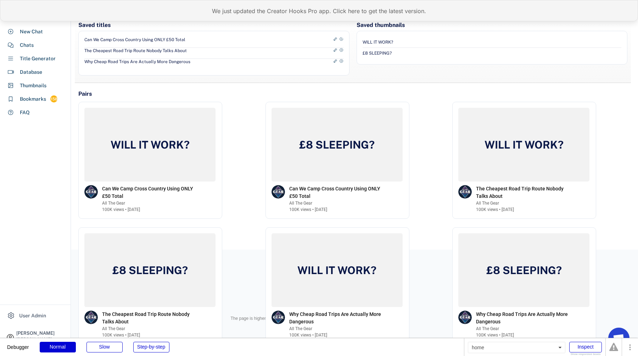
click at [377, 11] on div "We just updated the Creator Hooks Pro app. Click here to get the latest version." at bounding box center [319, 10] width 638 height 21
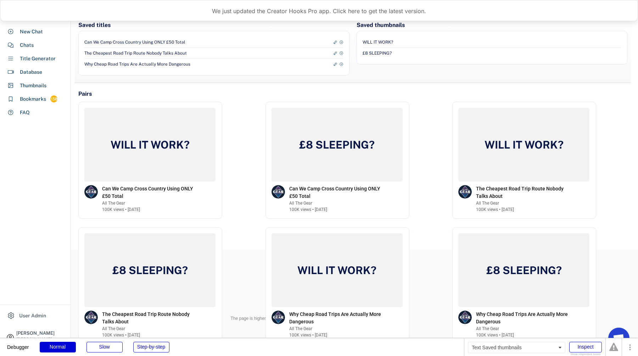
click at [390, 28] on div "Saved thumbnails" at bounding box center [380, 25] width 48 height 8
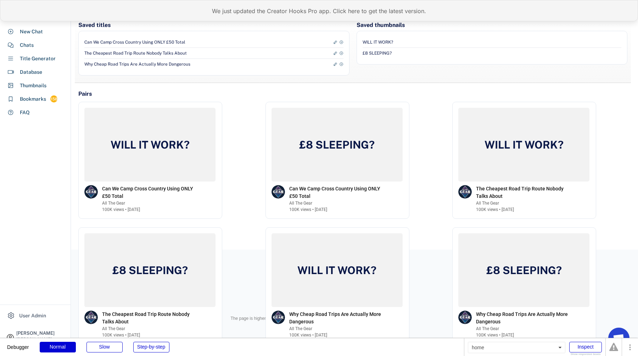
click at [390, 18] on div "We just updated the Creator Hooks Pro app. Click here to get the latest version." at bounding box center [319, 10] width 638 height 21
